Goal: Task Accomplishment & Management: Use online tool/utility

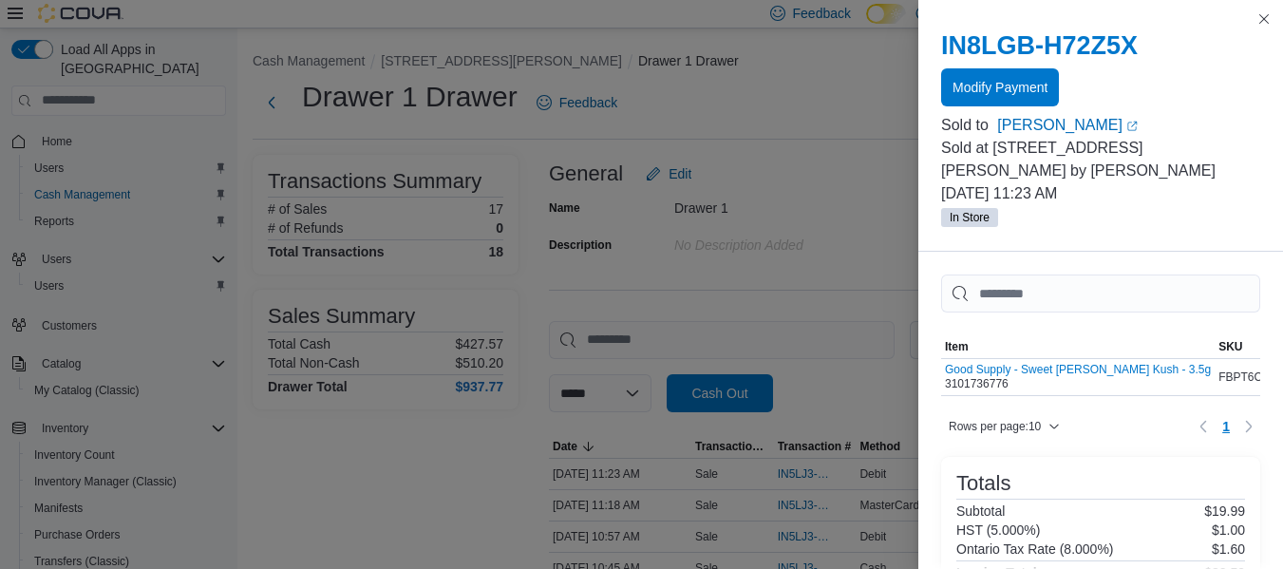
scroll to position [89, 0]
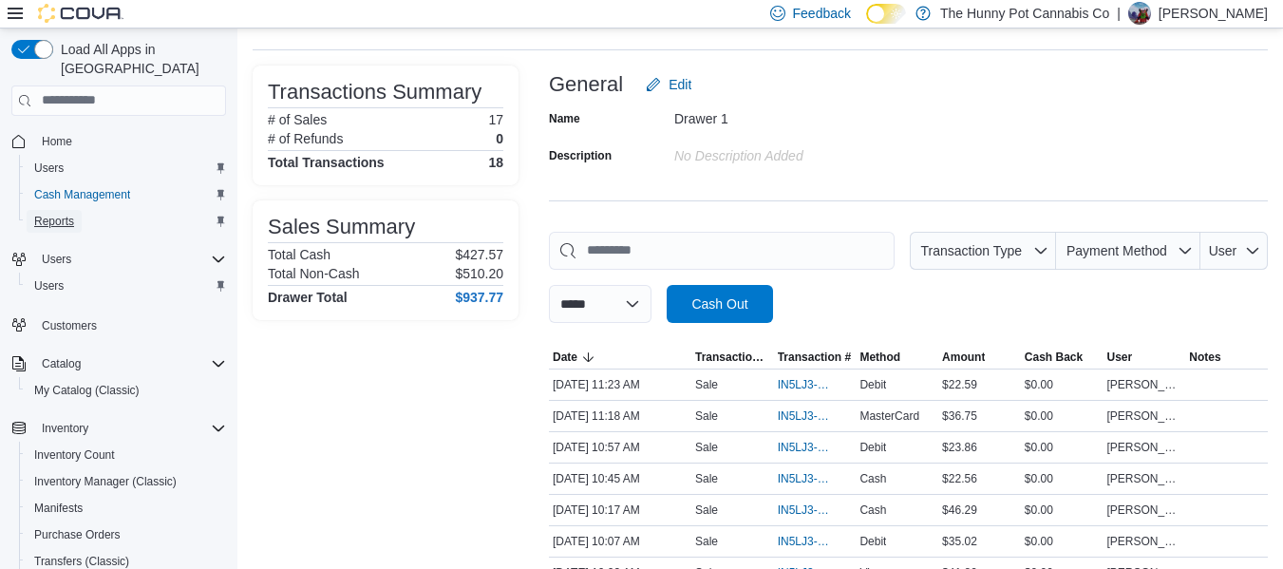
click at [58, 214] on span "Reports" at bounding box center [54, 221] width 40 height 15
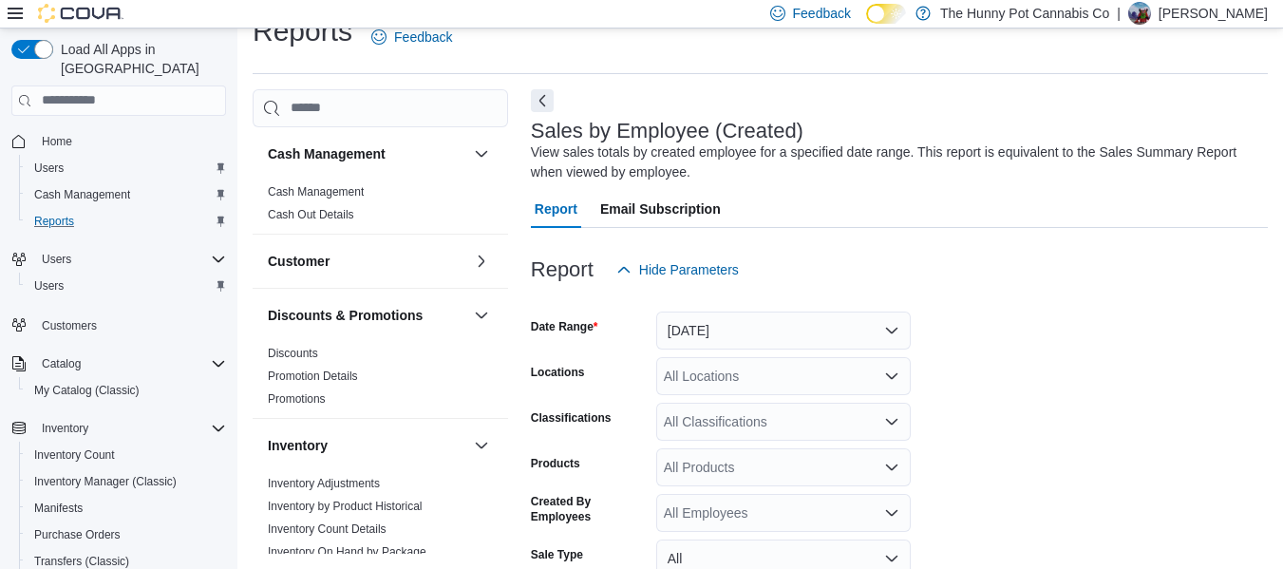
scroll to position [64, 0]
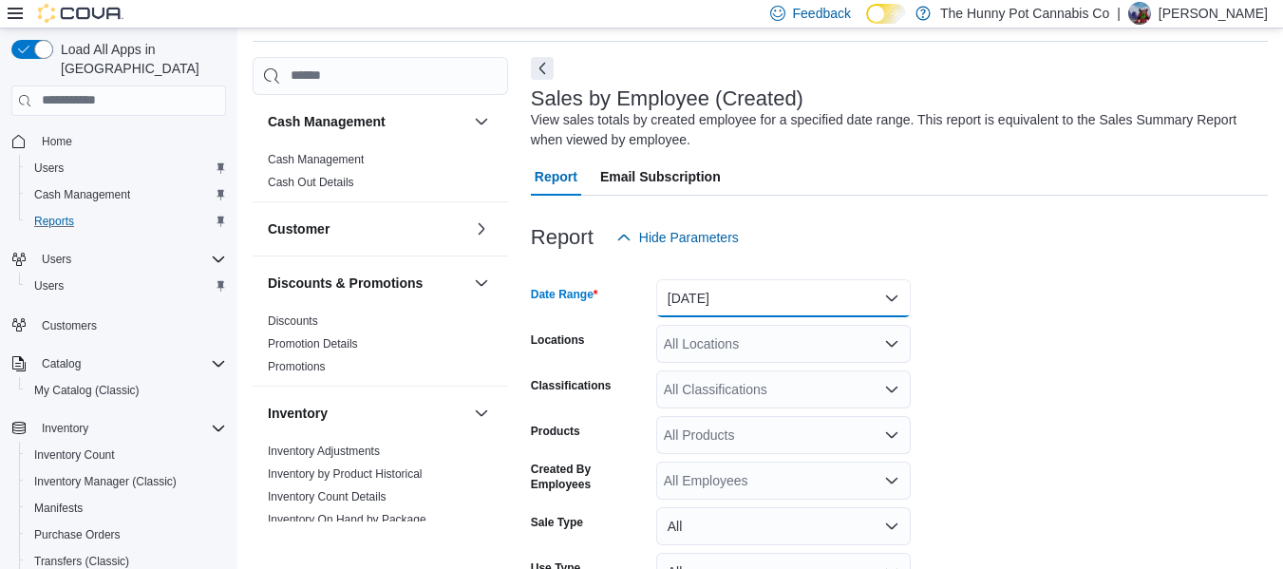
click at [730, 308] on button "[DATE]" at bounding box center [783, 298] width 255 height 38
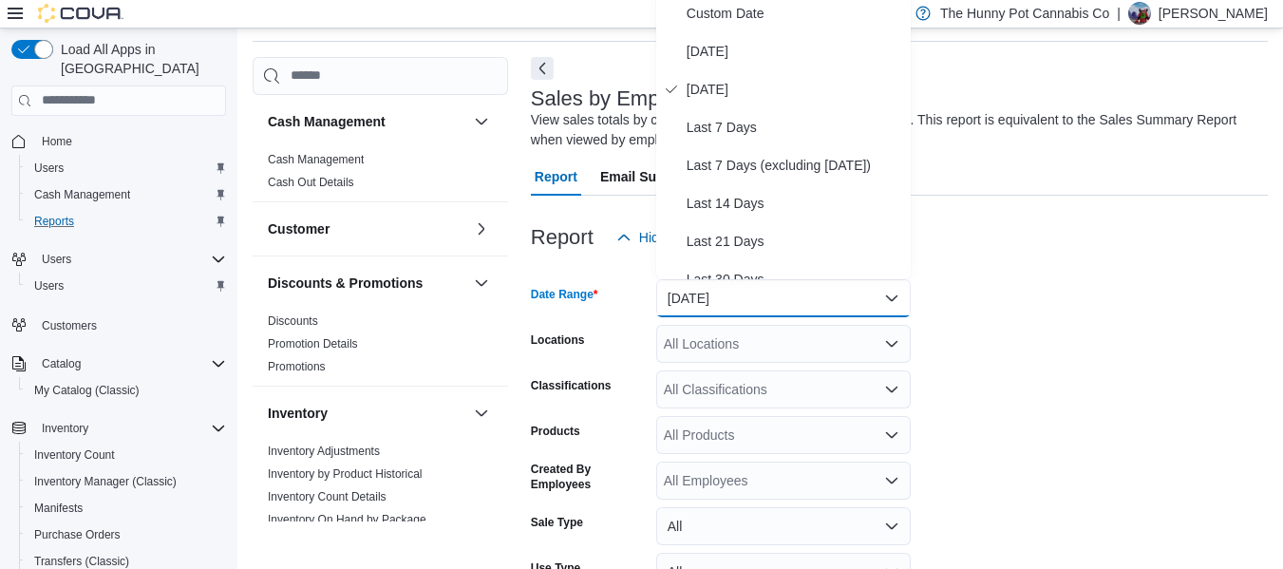
scroll to position [58, 0]
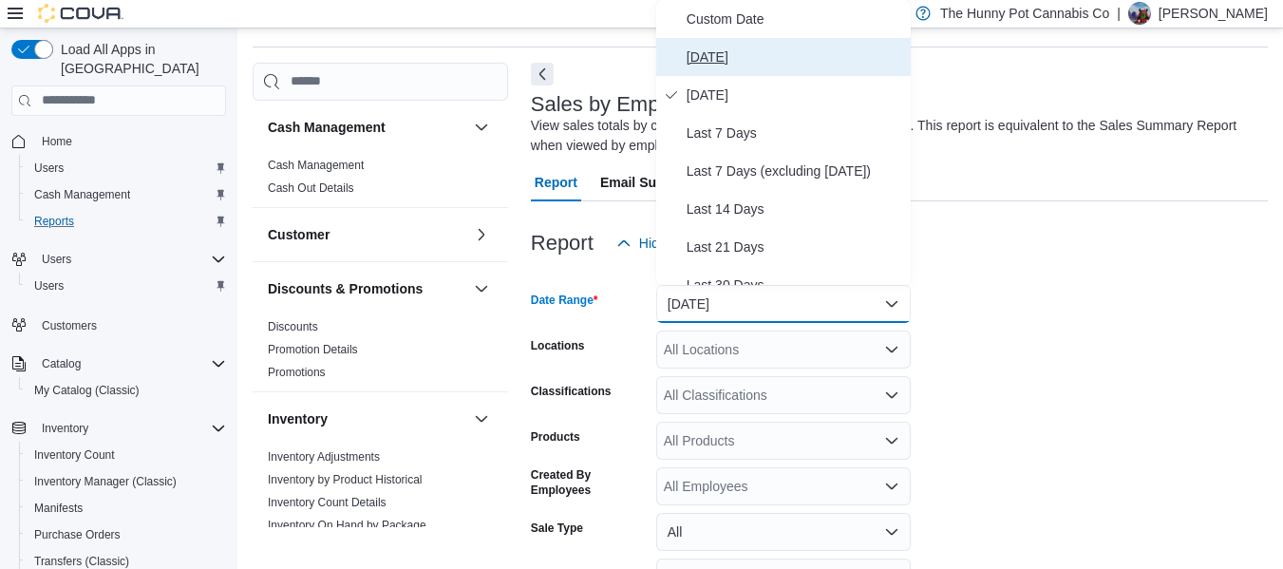
click at [719, 72] on button "[DATE]" at bounding box center [783, 57] width 255 height 38
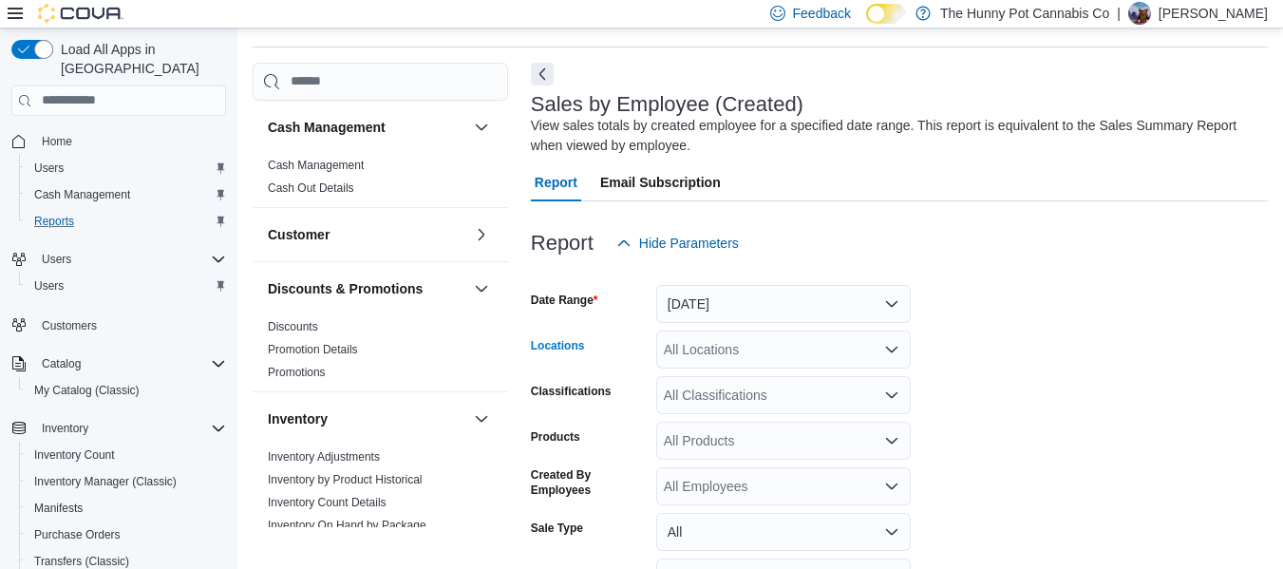
click at [719, 349] on div "All Locations" at bounding box center [783, 350] width 255 height 38
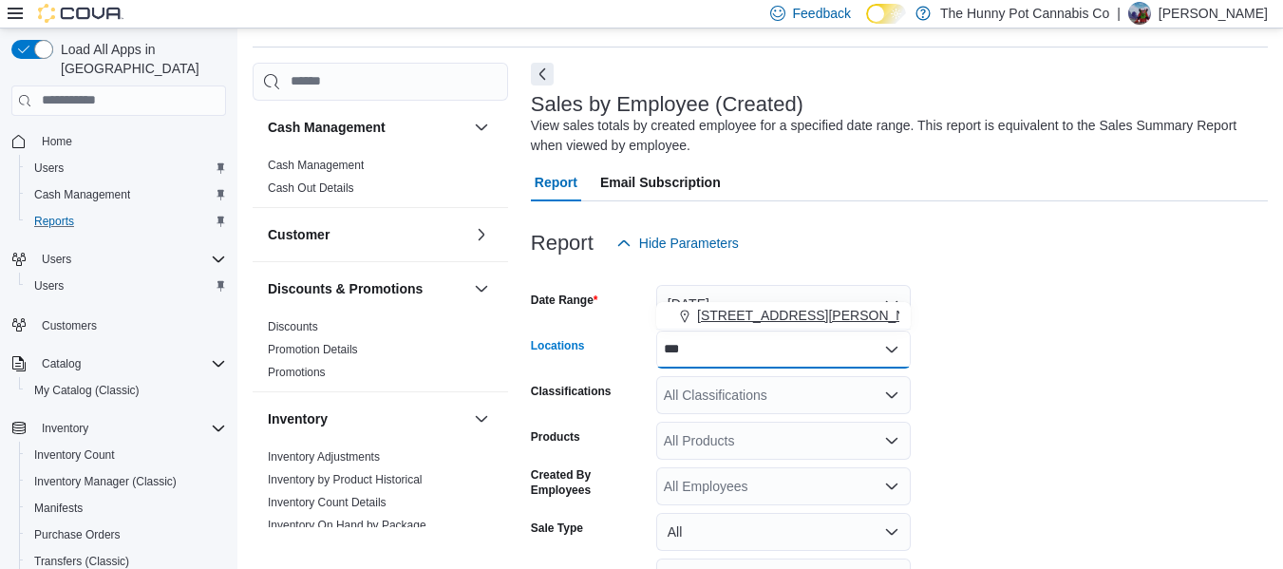
type input "***"
click at [727, 324] on span "[STREET_ADDRESS][PERSON_NAME]" at bounding box center [817, 315] width 241 height 19
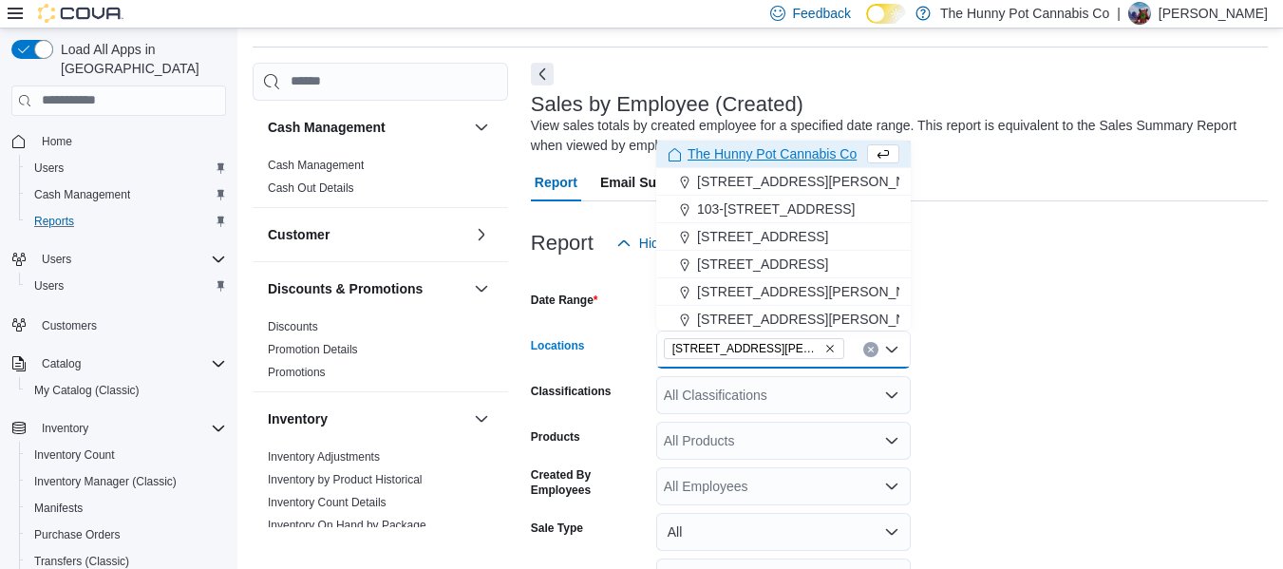
click at [990, 336] on form "Date Range [DATE] Locations [STREET_ADDRESS][PERSON_NAME] Selected. [STREET_ADD…" at bounding box center [899, 478] width 737 height 433
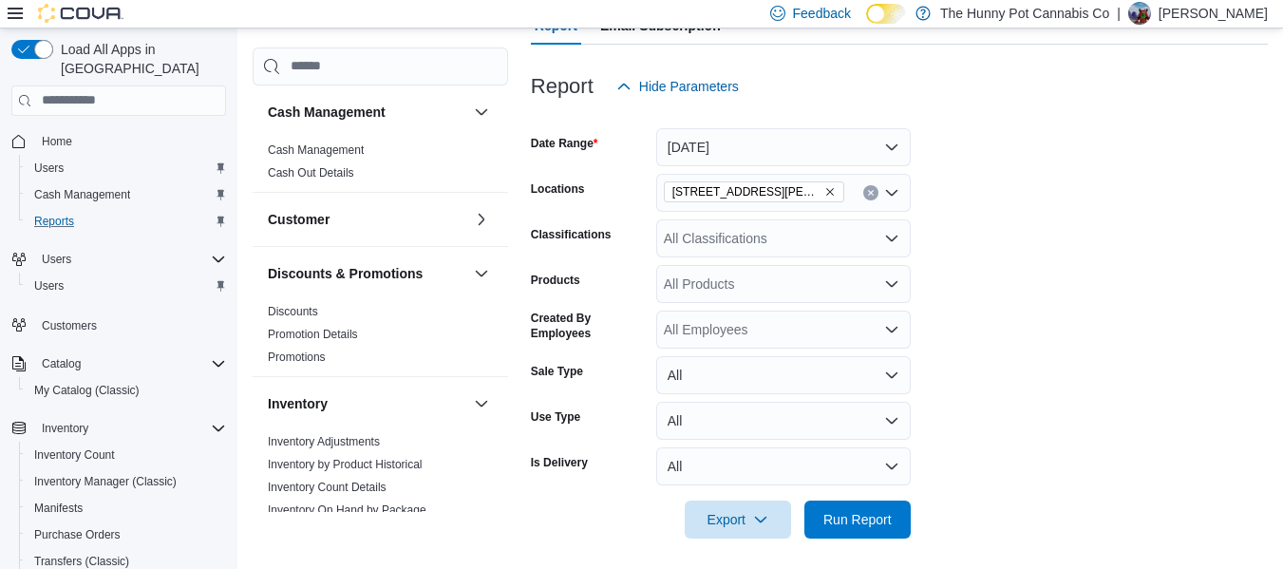
scroll to position [222, 0]
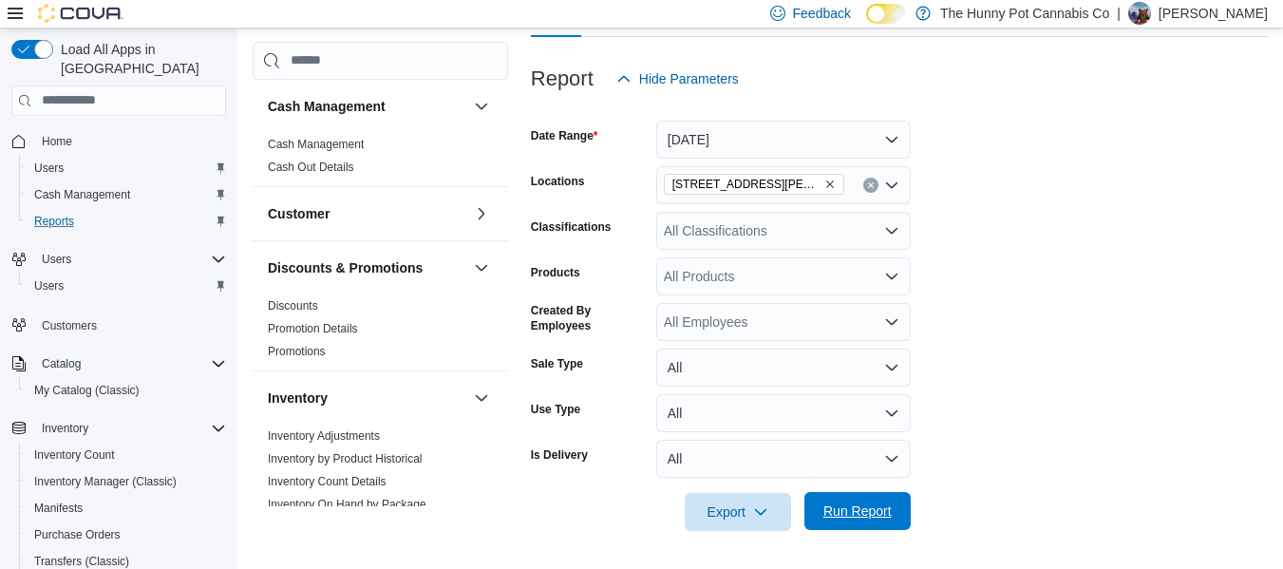
click at [857, 513] on span "Run Report" at bounding box center [858, 511] width 68 height 19
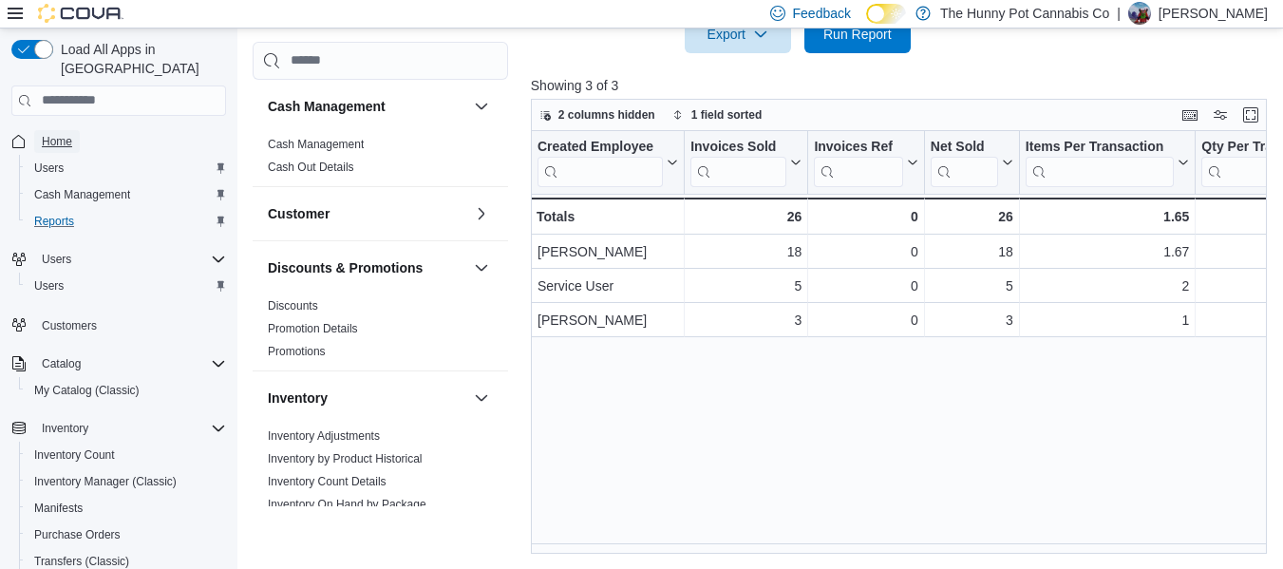
click at [60, 134] on span "Home" at bounding box center [57, 141] width 30 height 15
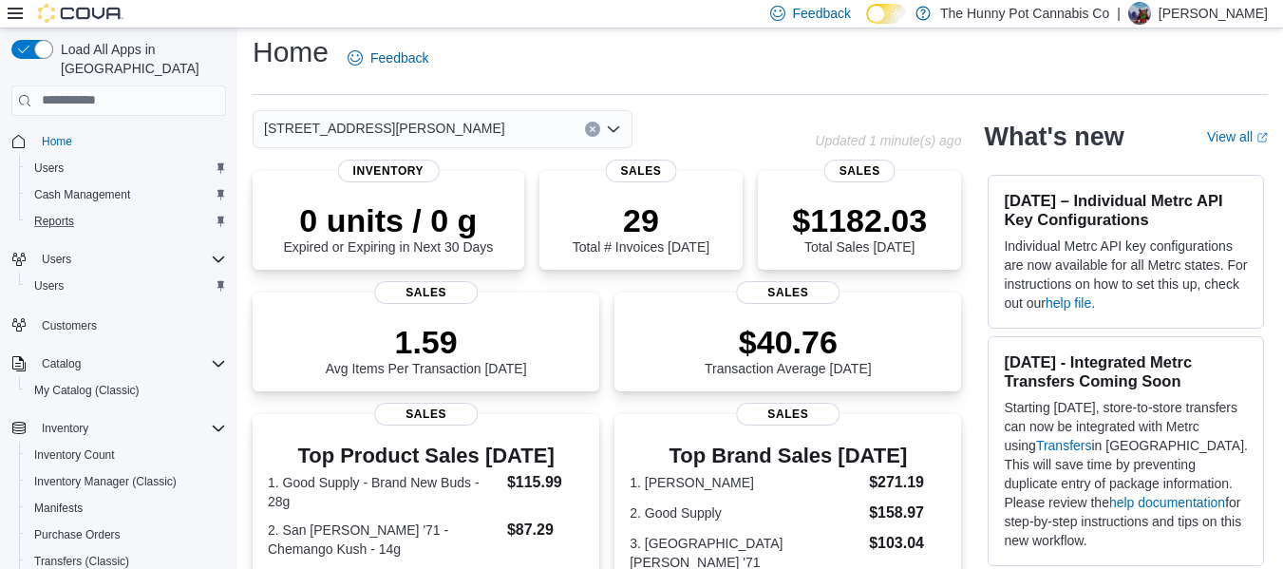
scroll to position [246, 0]
